Goal: Information Seeking & Learning: Learn about a topic

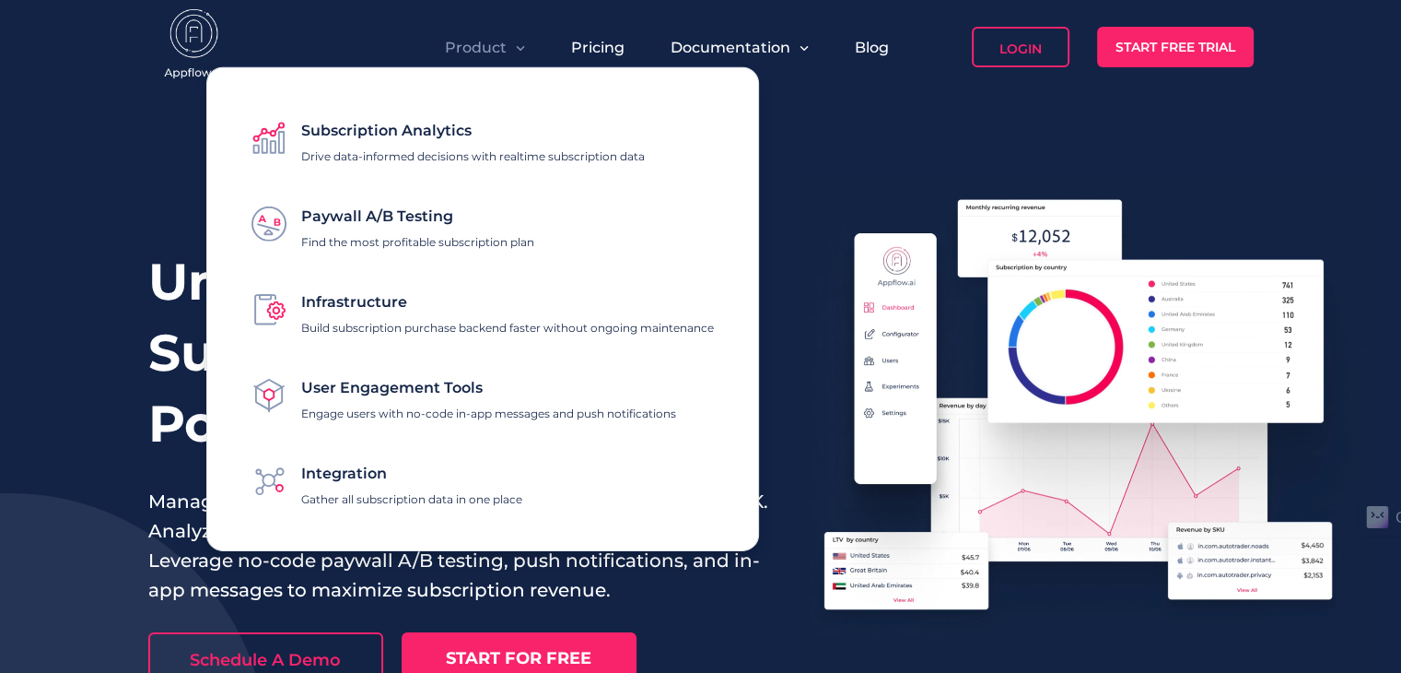
click at [491, 136] on div "Subscription Analytics Drive data-informed decisions with realtime subscription…" at bounding box center [473, 137] width 344 height 51
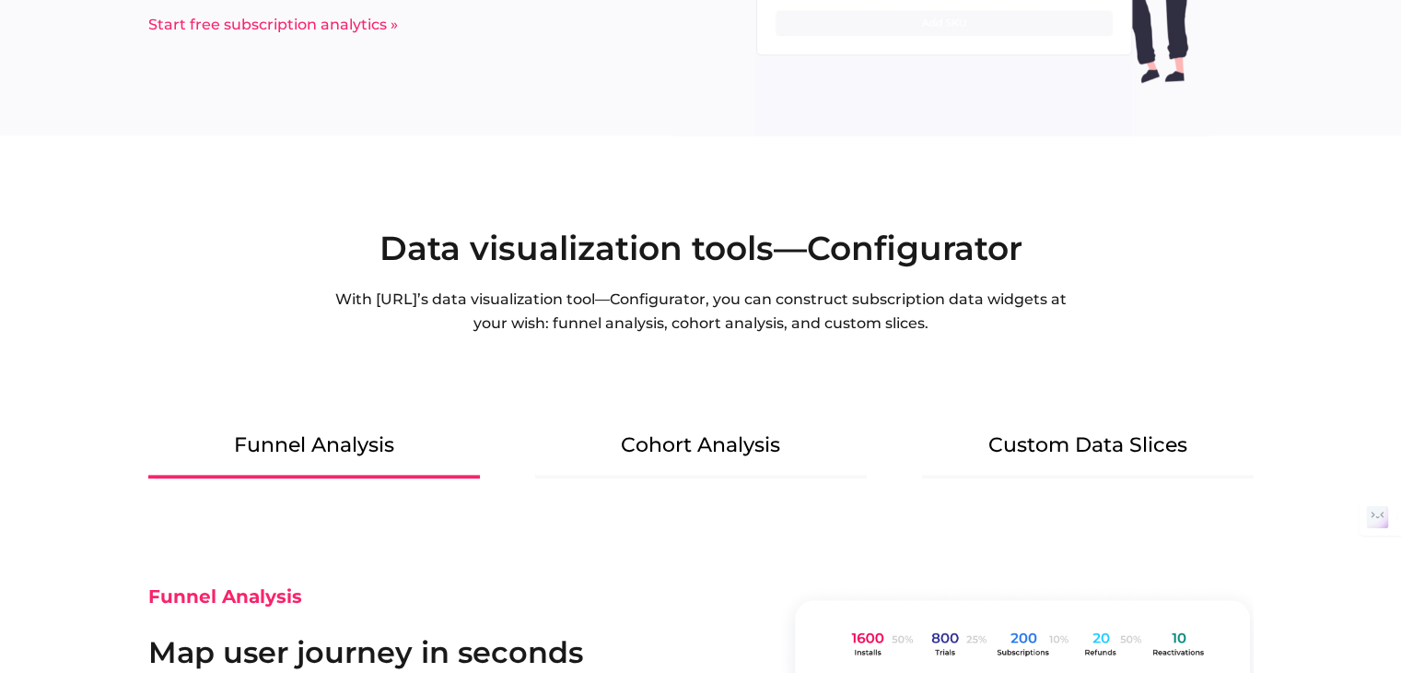
scroll to position [2211, 0]
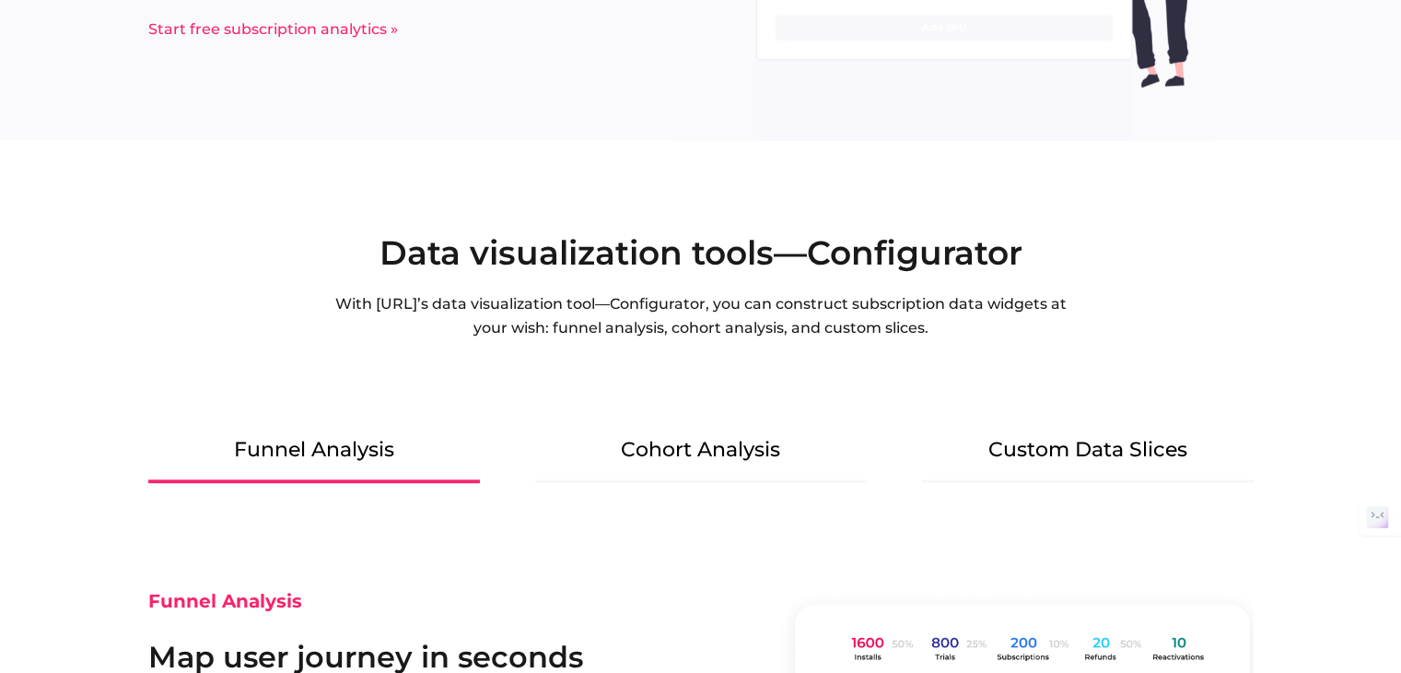
click at [748, 461] on Analysis "Cohort Analysis" at bounding box center [701, 457] width 332 height 52
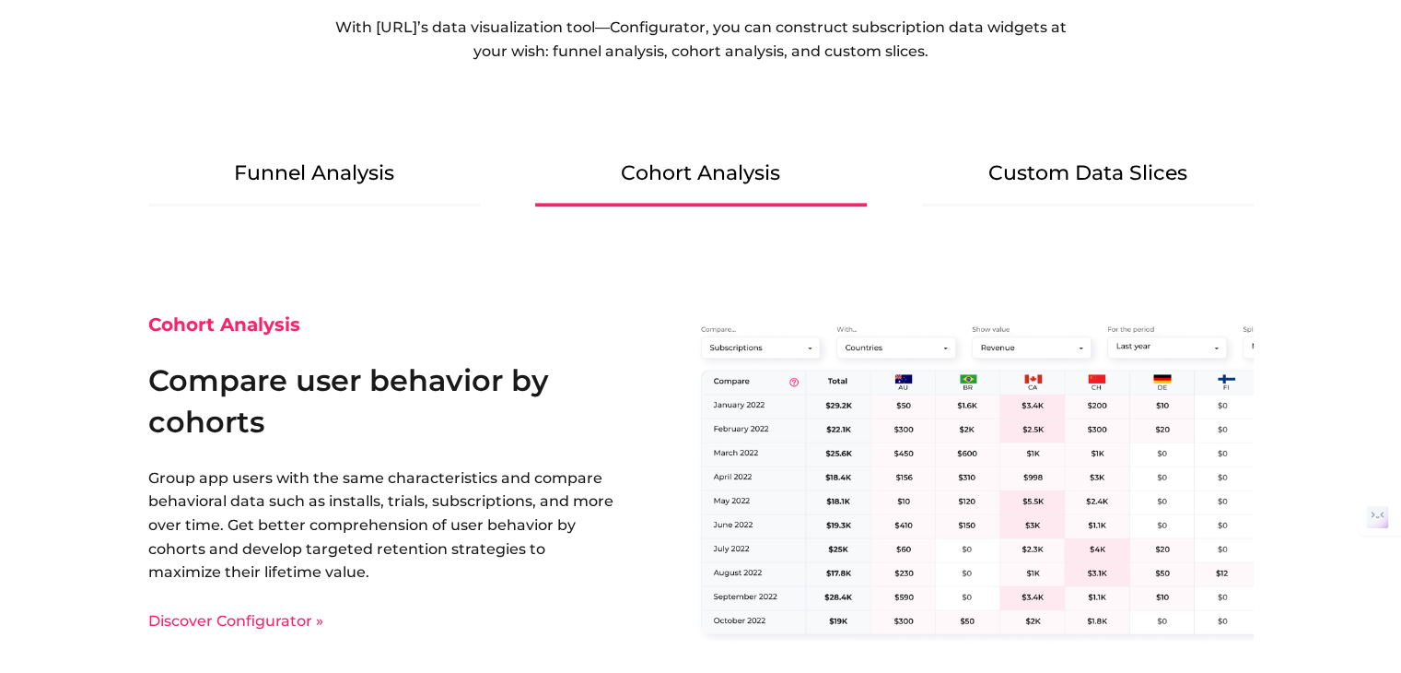
scroll to position [2303, 0]
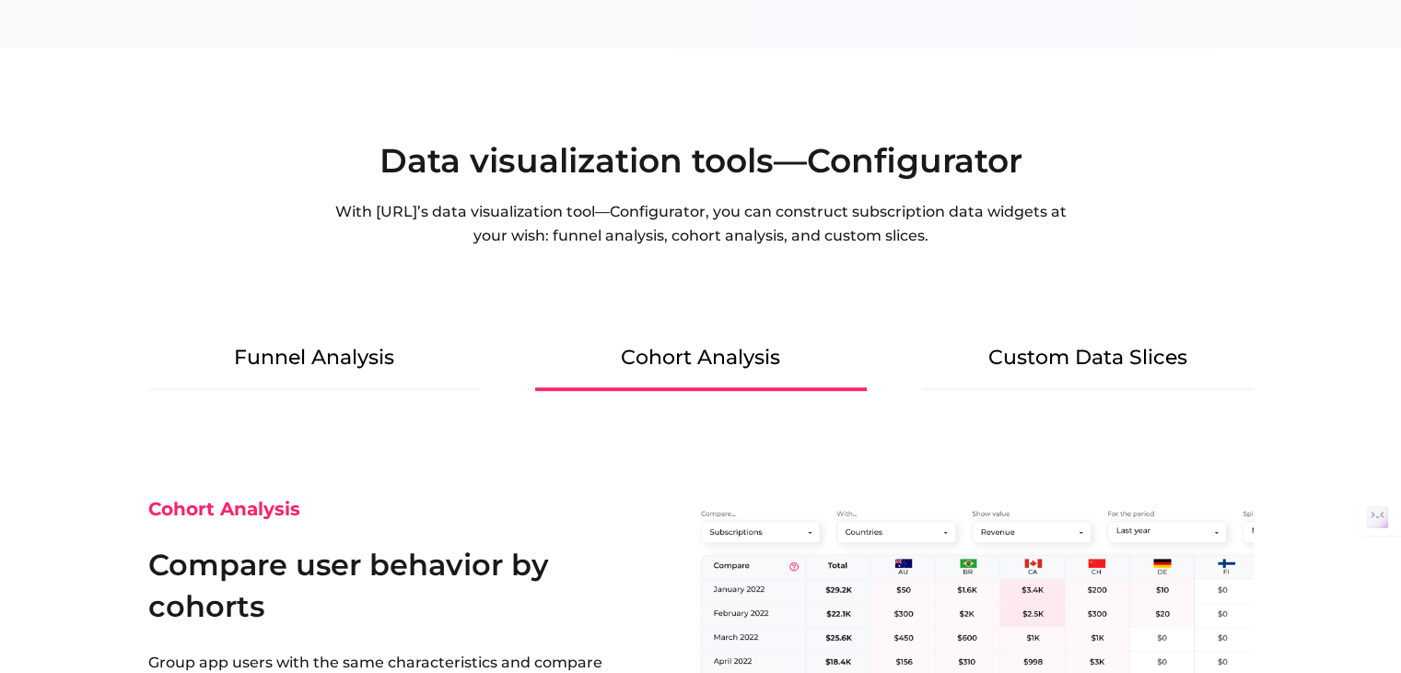
click at [1123, 362] on Slices "Custom Data Slices" at bounding box center [1088, 365] width 332 height 52
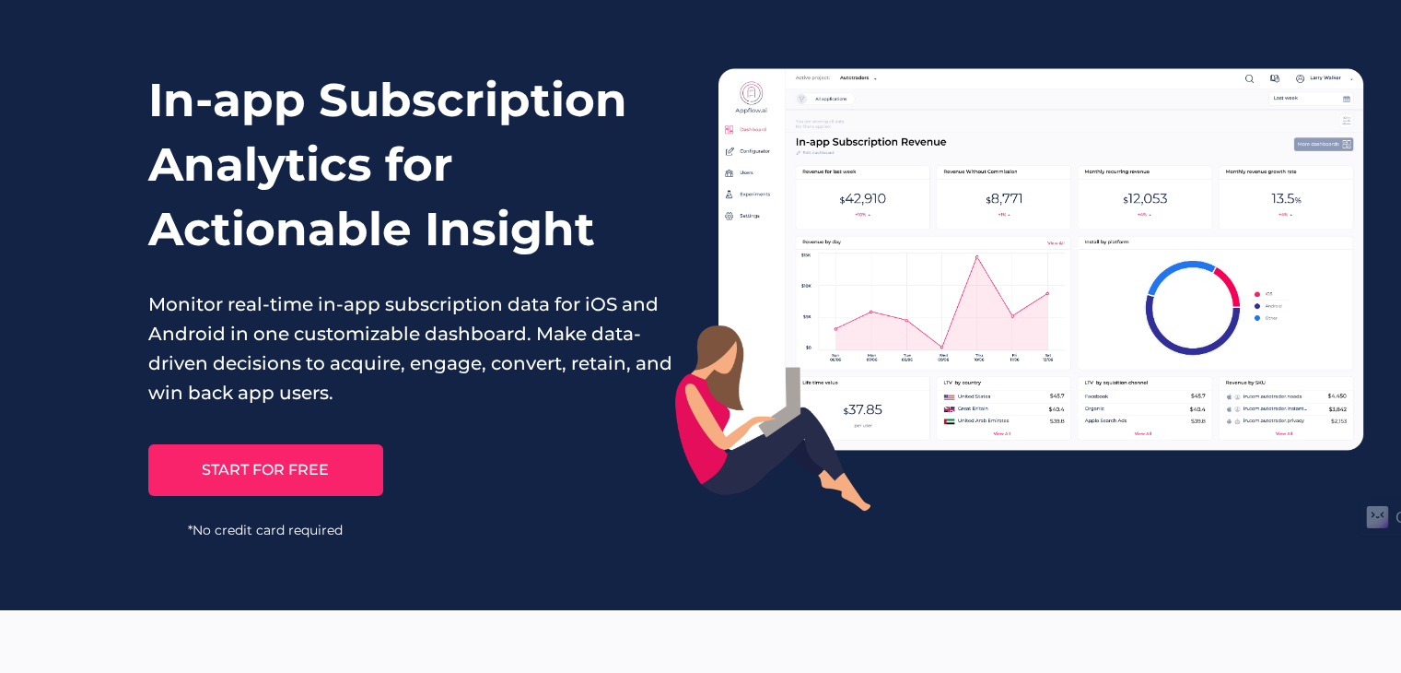
scroll to position [0, 0]
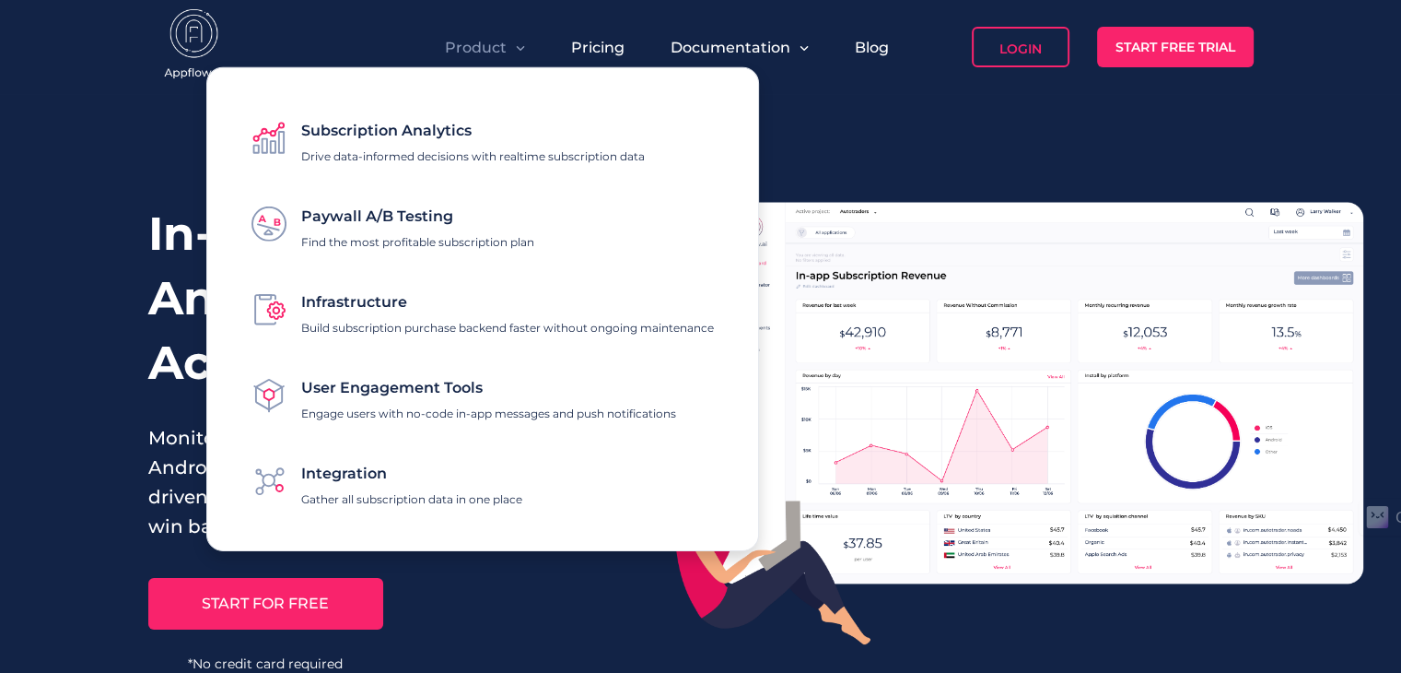
click at [465, 232] on div "Paywall A/B Testing Find the most profitable subscription plan" at bounding box center [417, 223] width 233 height 51
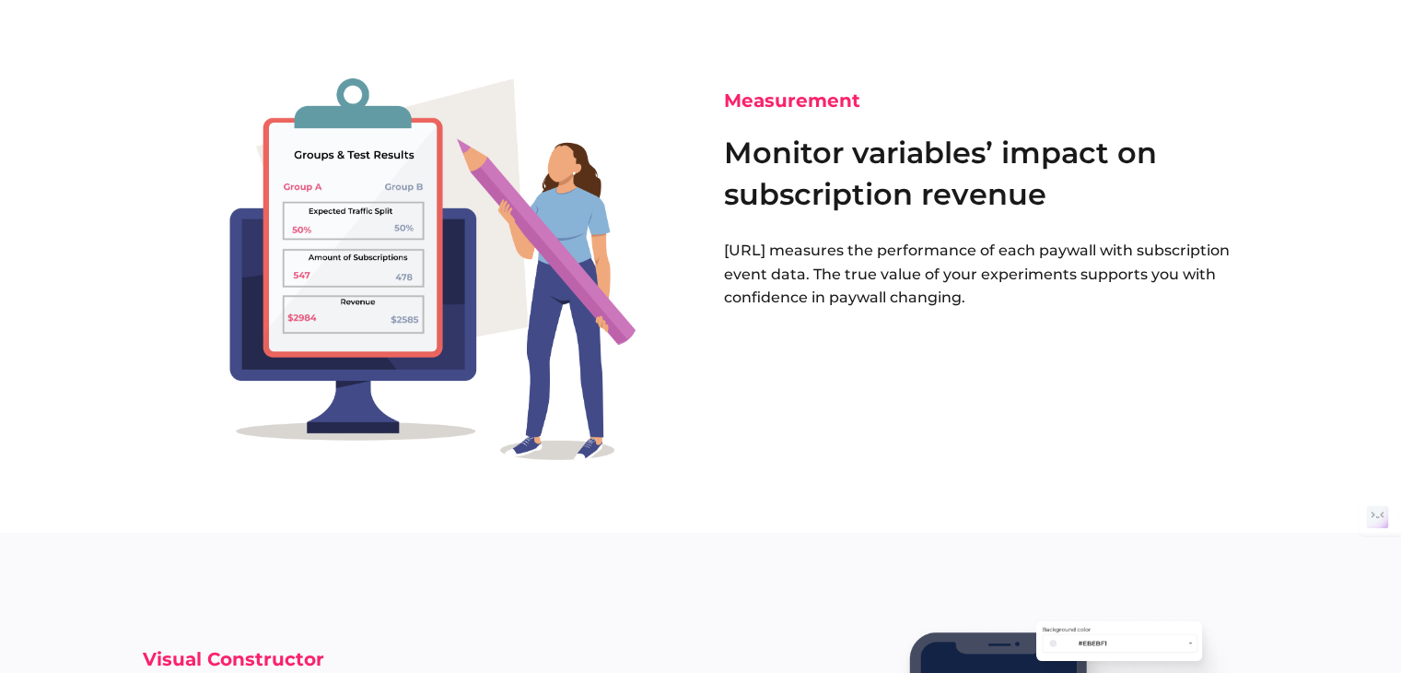
scroll to position [1658, 0]
